Goal: Transaction & Acquisition: Book appointment/travel/reservation

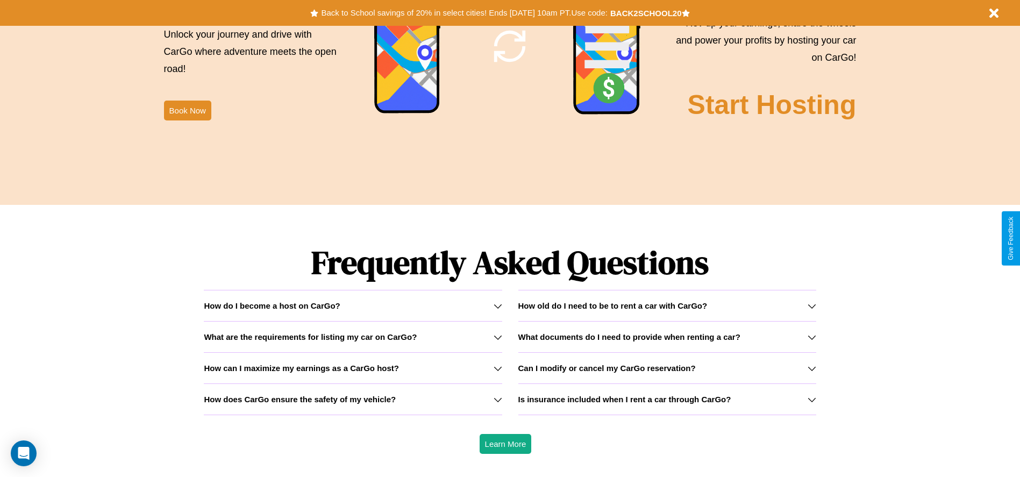
scroll to position [1543, 0]
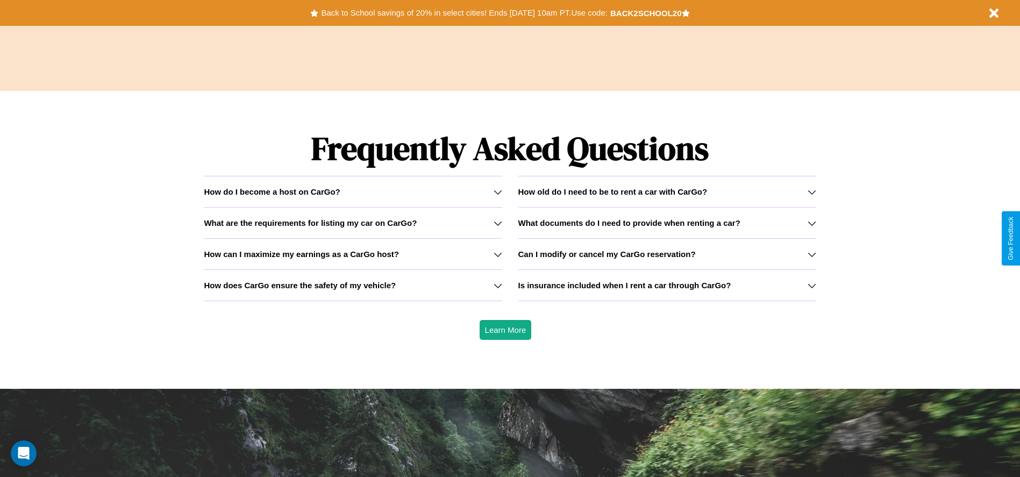
click at [353, 254] on h3 "How can I maximize my earnings as a CarGo host?" at bounding box center [301, 253] width 195 height 9
click at [353, 285] on h3 "How does CarGo ensure the safety of my vehicle?" at bounding box center [300, 285] width 192 height 9
click at [497, 254] on icon at bounding box center [498, 254] width 9 height 9
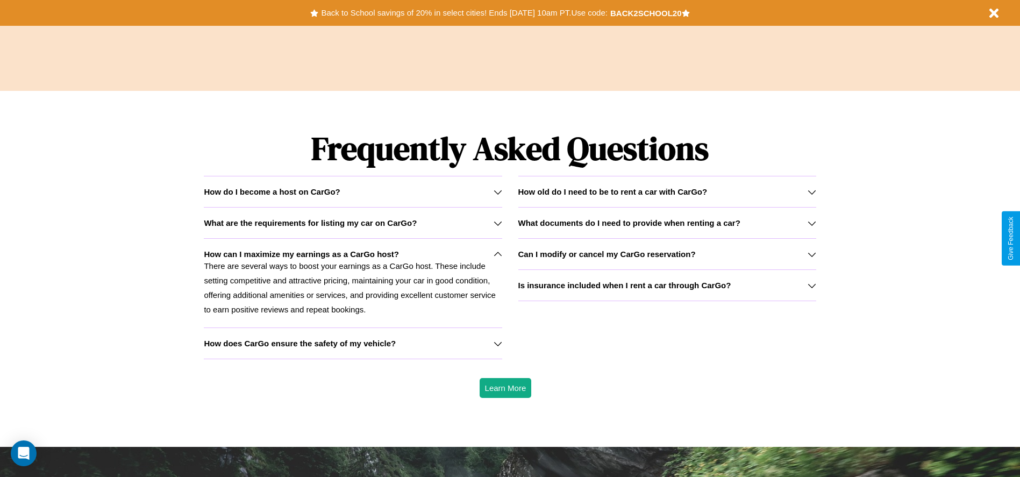
click at [353, 191] on div "How do I become a host on CarGo?" at bounding box center [353, 191] width 298 height 9
click at [667, 191] on h3 "How old do I need to be to rent a car with CarGo?" at bounding box center [612, 191] width 189 height 9
click at [811, 254] on icon at bounding box center [812, 254] width 9 height 9
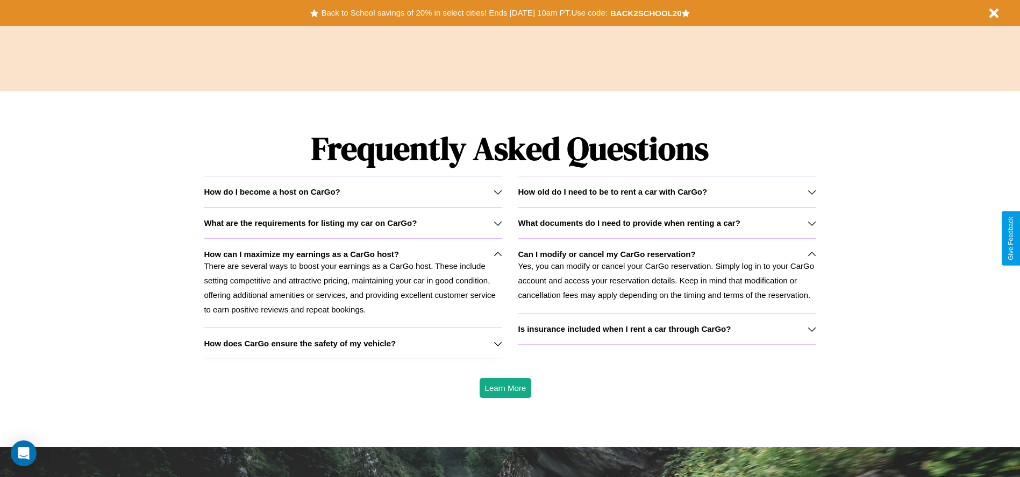
click at [353, 223] on h3 "What are the requirements for listing my car on CarGo?" at bounding box center [310, 222] width 213 height 9
click at [464, 13] on button "Back to School savings of 20% in select cities! Ends [DATE] 10am PT. Use code:" at bounding box center [463, 12] width 291 height 15
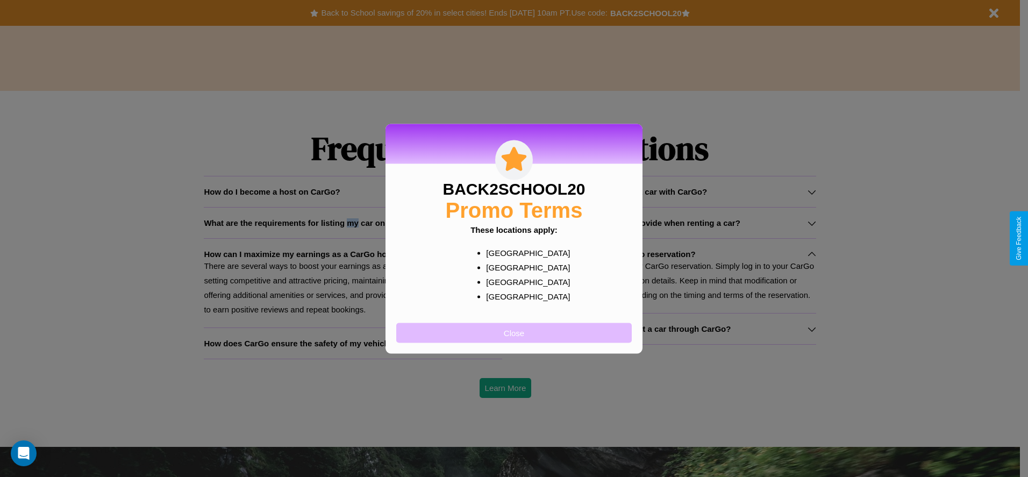
click at [514, 332] on button "Close" at bounding box center [514, 333] width 236 height 20
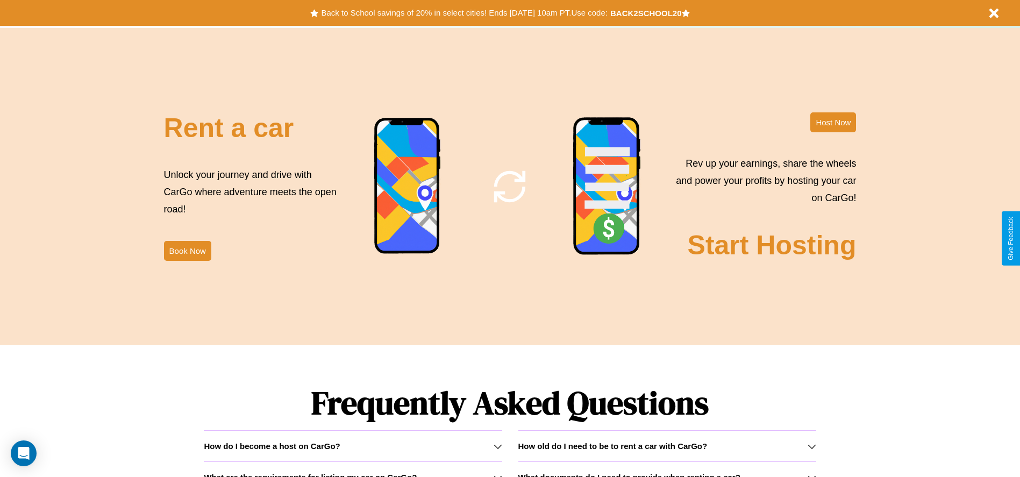
scroll to position [1301, 0]
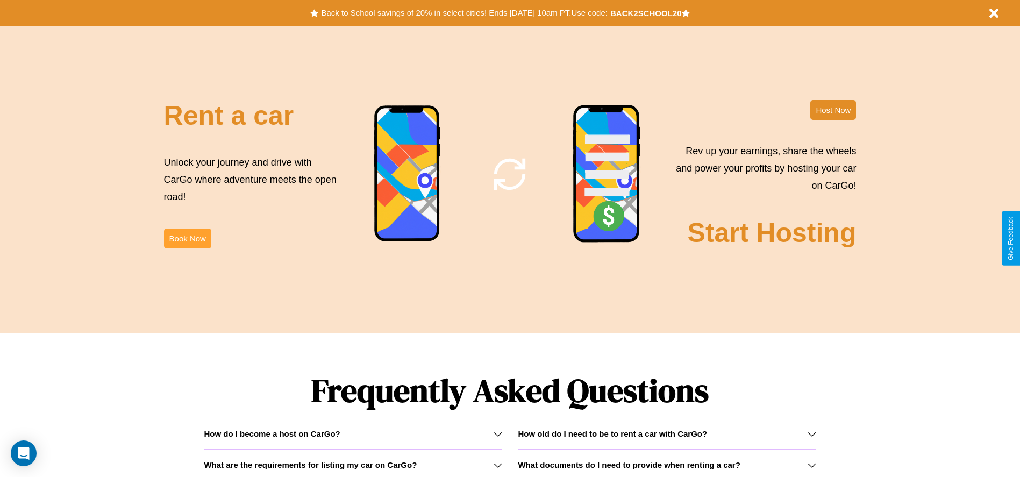
click at [187, 238] on button "Book Now" at bounding box center [187, 239] width 47 height 20
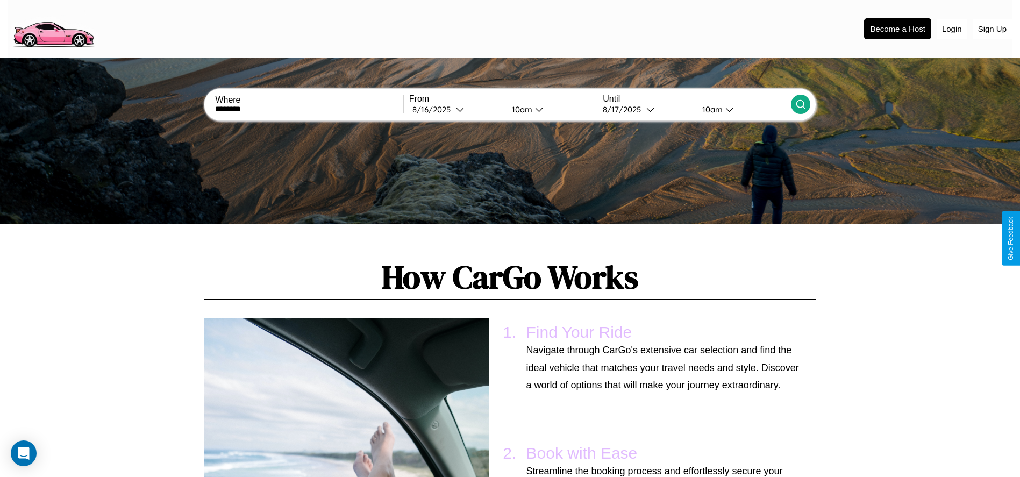
type input "********"
click at [800, 104] on icon at bounding box center [800, 104] width 11 height 11
